Goal: Find specific page/section: Find specific page/section

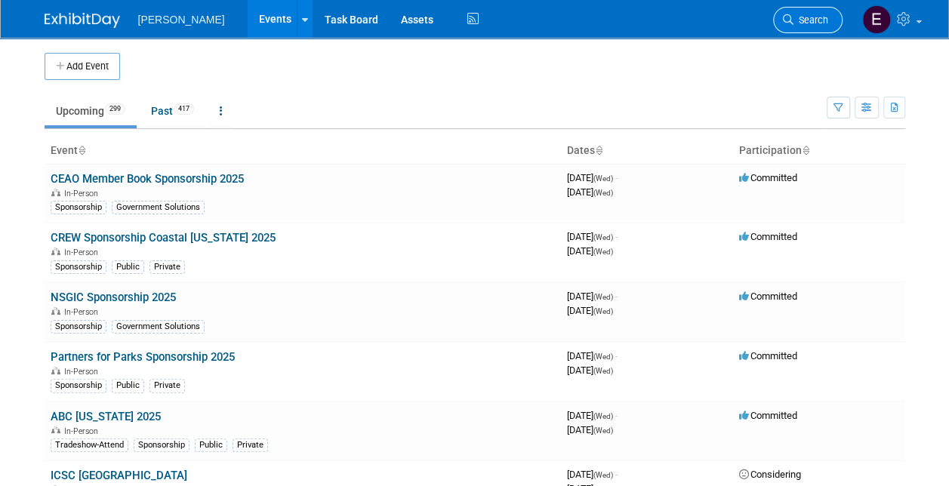
click at [807, 14] on span "Search" at bounding box center [811, 19] width 35 height 11
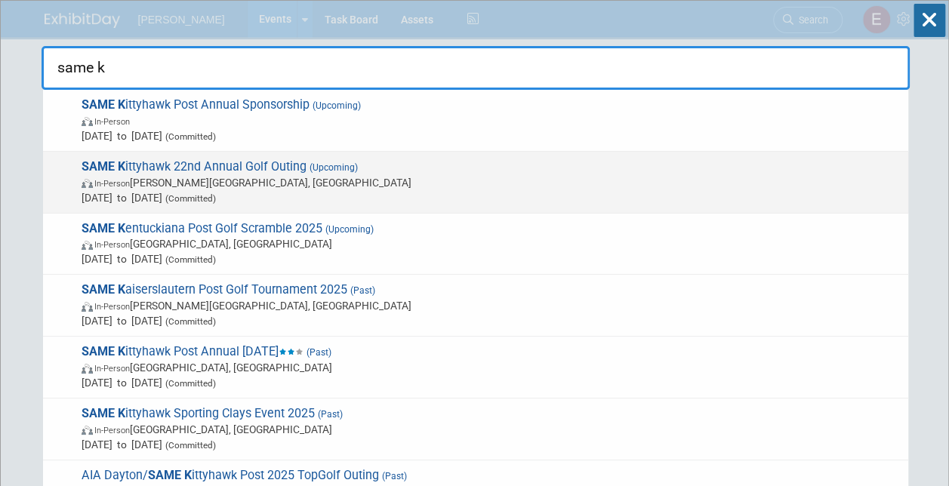
type input "same k"
click at [108, 179] on span "In-Person" at bounding box center [111, 184] width 35 height 10
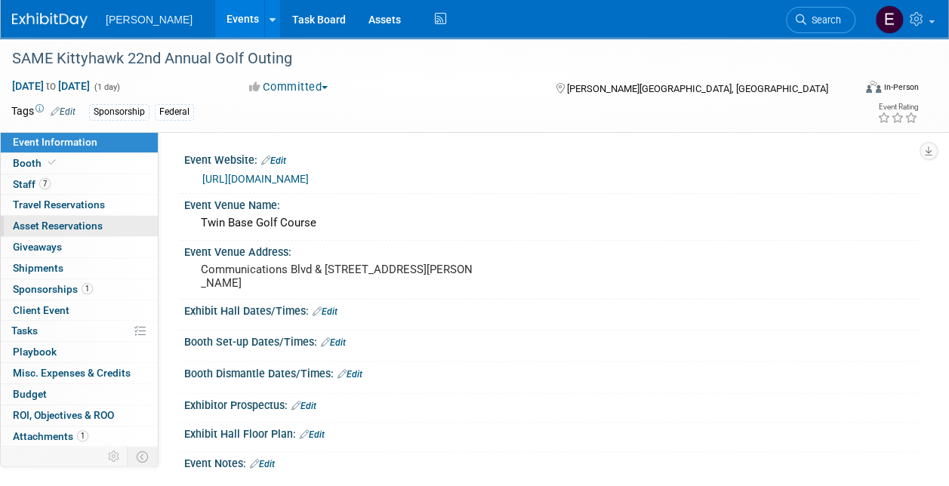
click at [68, 230] on span "Asset Reservations 0" at bounding box center [58, 226] width 90 height 12
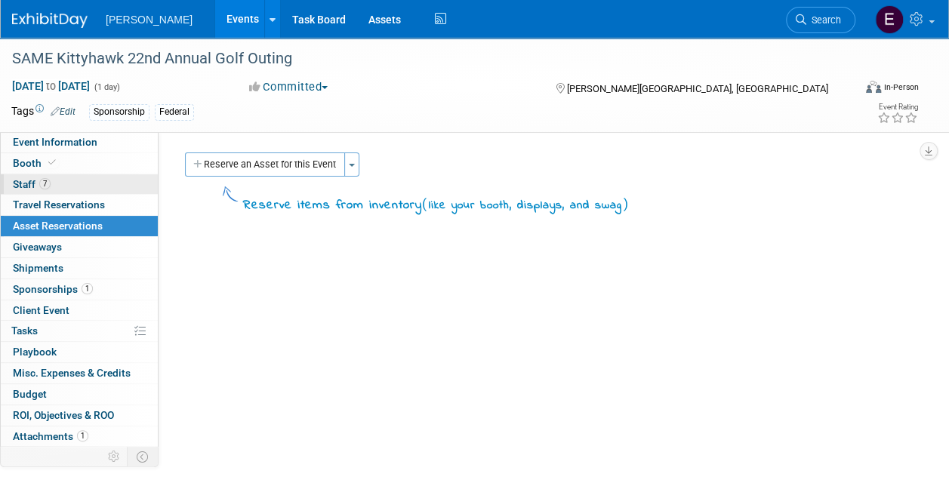
click at [64, 178] on link "7 Staff 7" at bounding box center [79, 184] width 157 height 20
